Goal: Information Seeking & Learning: Find specific fact

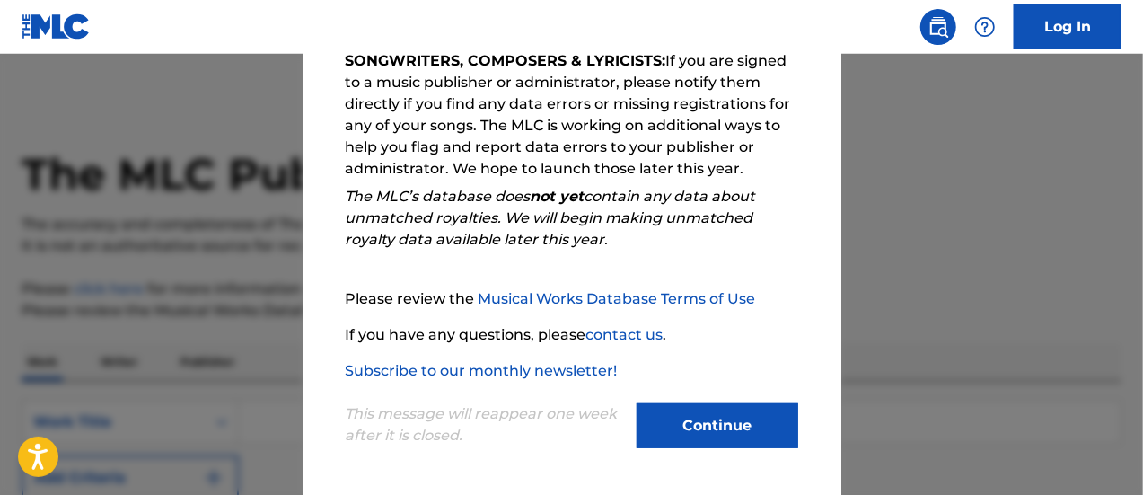
scroll to position [325, 0]
click at [688, 438] on button "Continue" at bounding box center [718, 426] width 162 height 45
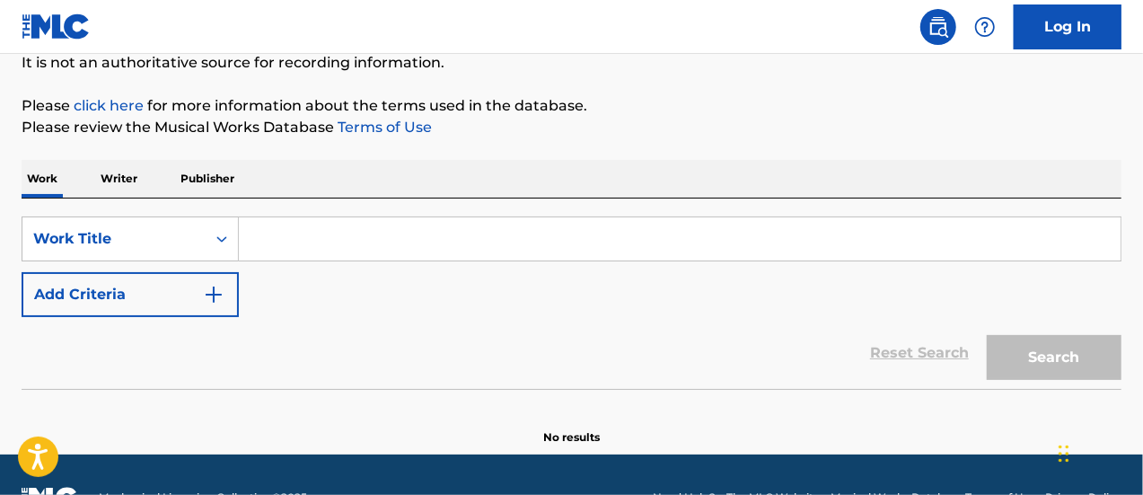
scroll to position [190, 0]
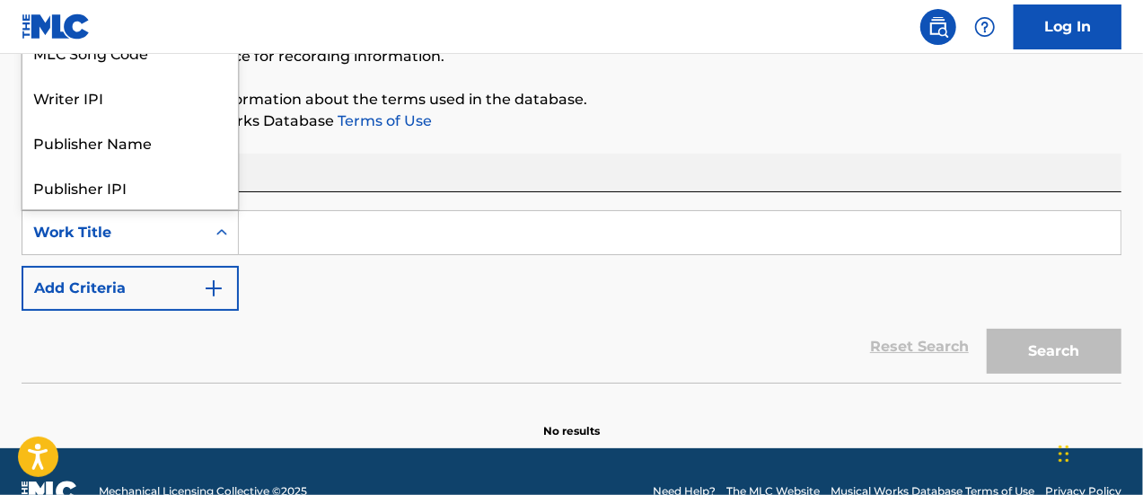
click at [151, 225] on div "Work Title" at bounding box center [114, 233] width 162 height 22
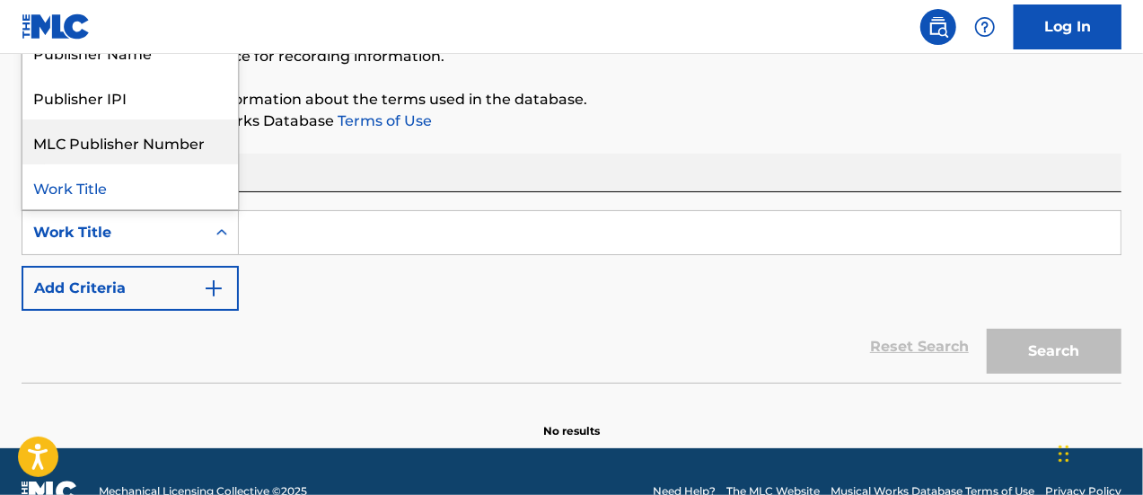
click at [119, 151] on div "MLC Publisher Number" at bounding box center [130, 141] width 216 height 45
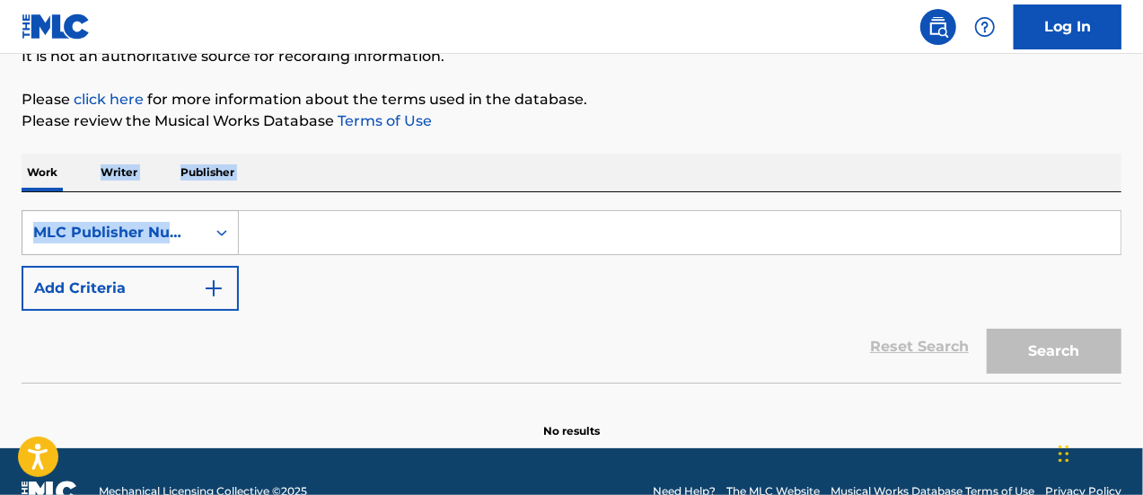
drag, startPoint x: 119, startPoint y: 151, endPoint x: 201, endPoint y: 230, distance: 114.3
click at [201, 230] on div "The MLC Public Work Search The accuracy and completeness of The MLC's data is d…" at bounding box center [571, 174] width 1143 height 530
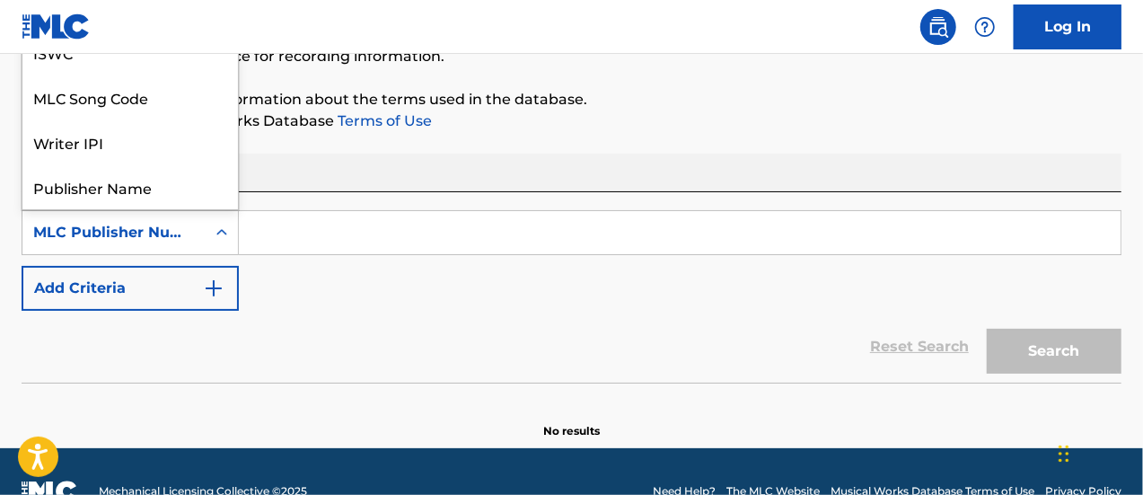
click at [201, 230] on div "MLC Publisher Number" at bounding box center [113, 233] width 183 height 34
click at [122, 114] on div "MLC Song Code" at bounding box center [130, 97] width 216 height 45
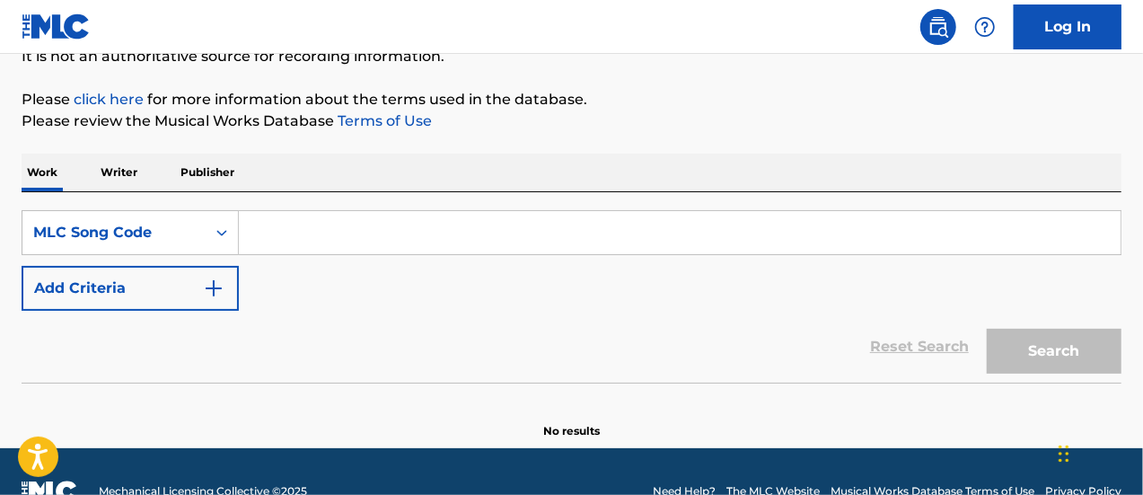
click at [278, 245] on input "Search Form" at bounding box center [680, 232] width 882 height 43
paste input "AC2L2P"
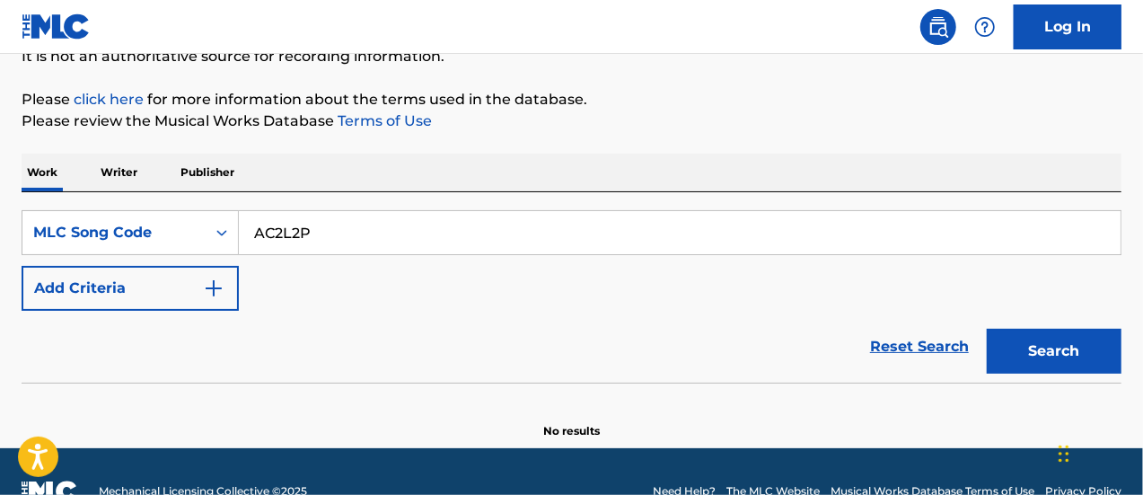
type input "AC2L2P"
click at [1019, 347] on button "Search" at bounding box center [1054, 351] width 135 height 45
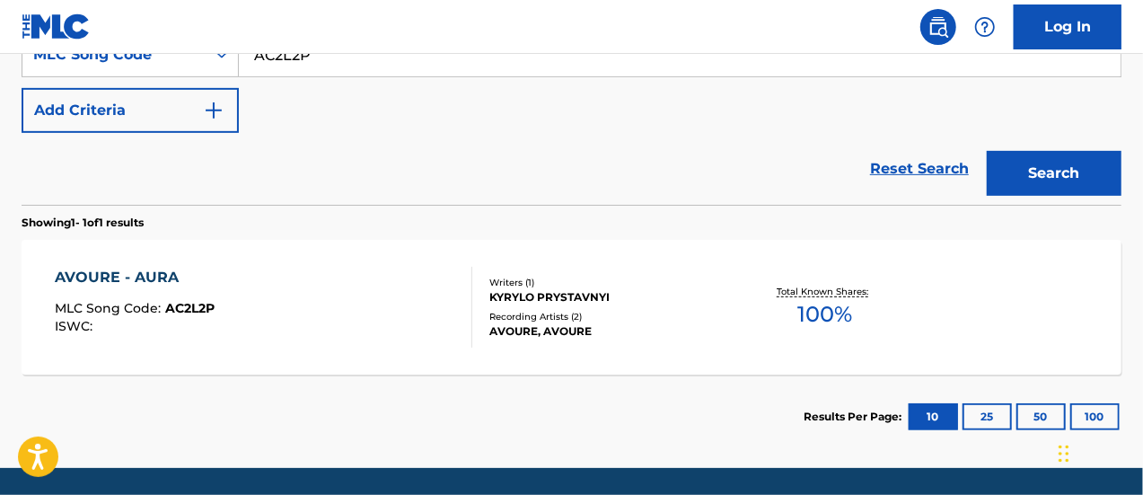
scroll to position [366, 0]
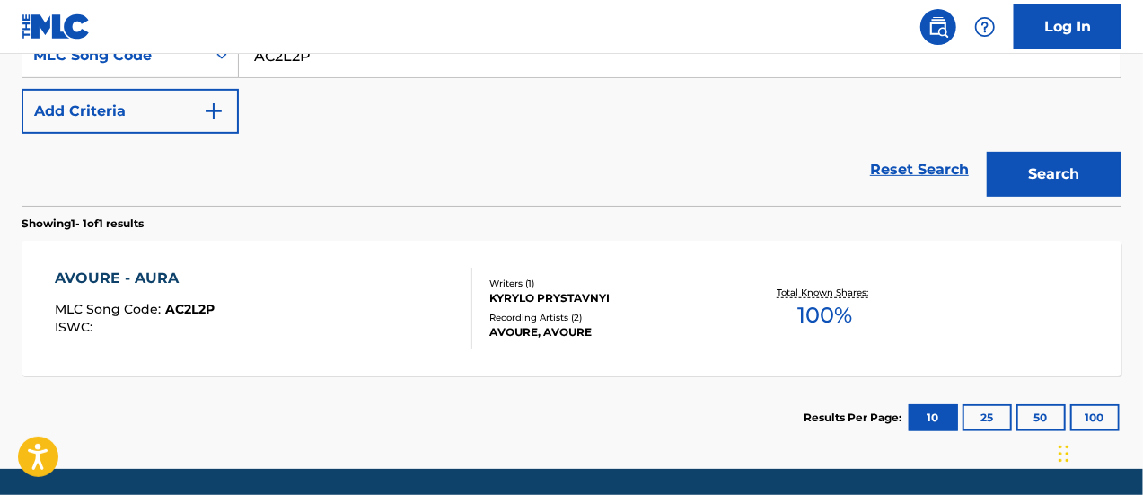
click at [763, 290] on div "Total Known Shares: 100 %" at bounding box center [825, 308] width 183 height 55
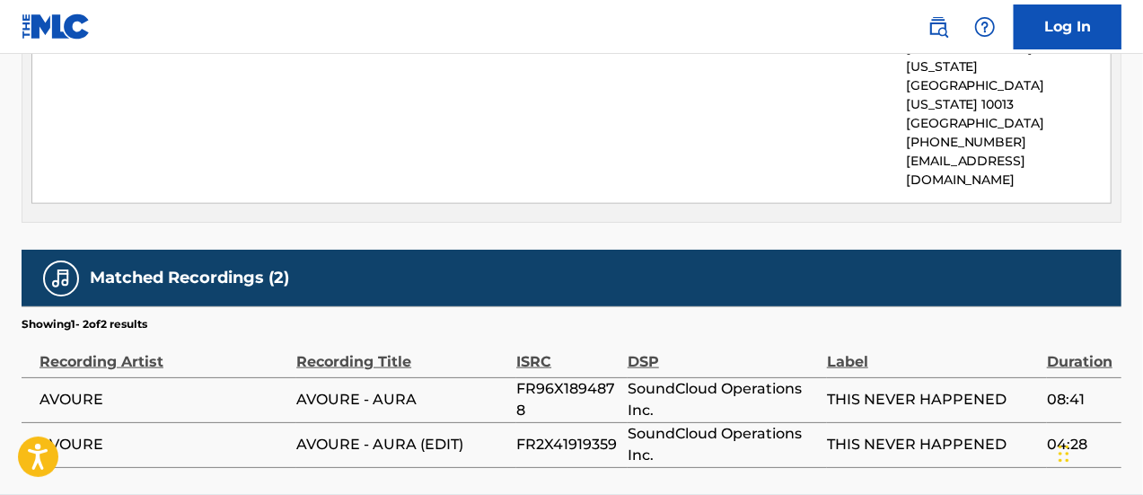
scroll to position [974, 0]
